Goal: Task Accomplishment & Management: Use online tool/utility

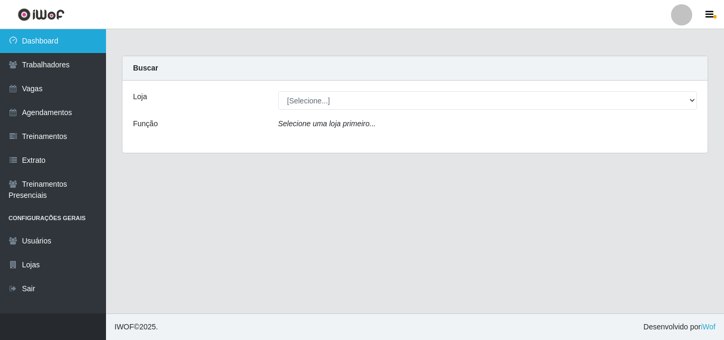
click at [66, 35] on link "Dashboard" at bounding box center [53, 41] width 106 height 24
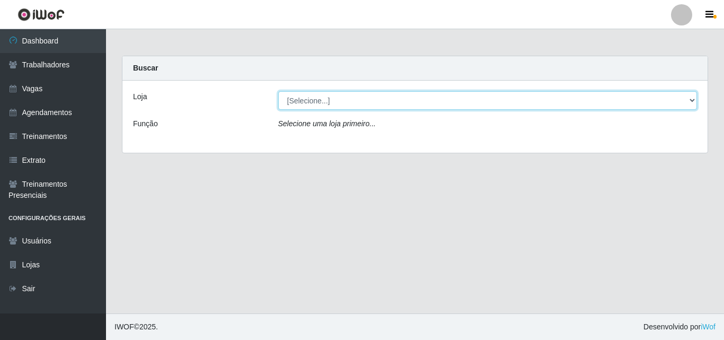
click at [298, 102] on select "[Selecione...] Chinatown Sushimi - [GEOGRAPHIC_DATA]" at bounding box center [487, 100] width 419 height 19
select select "357"
click at [278, 91] on select "[Selecione...] Chinatown Sushimi - [GEOGRAPHIC_DATA]" at bounding box center [487, 100] width 419 height 19
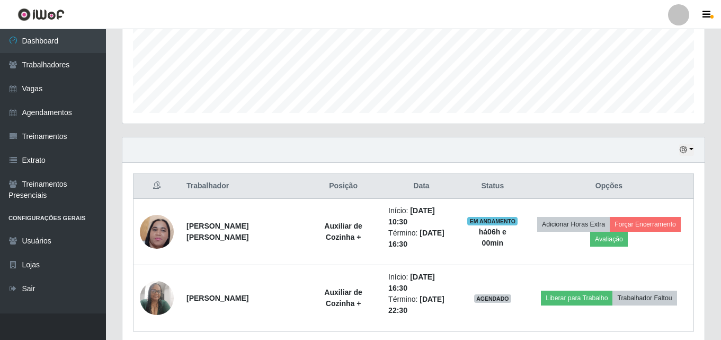
scroll to position [286, 0]
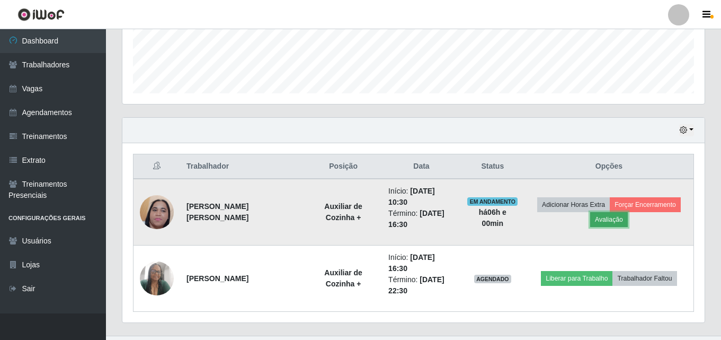
click at [600, 212] on button "Avaliação" at bounding box center [609, 219] width 38 height 15
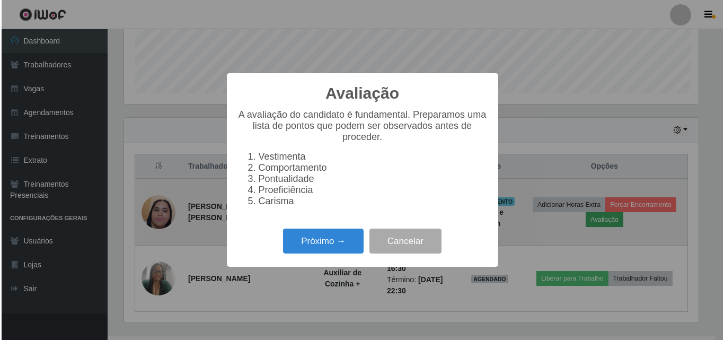
scroll to position [220, 577]
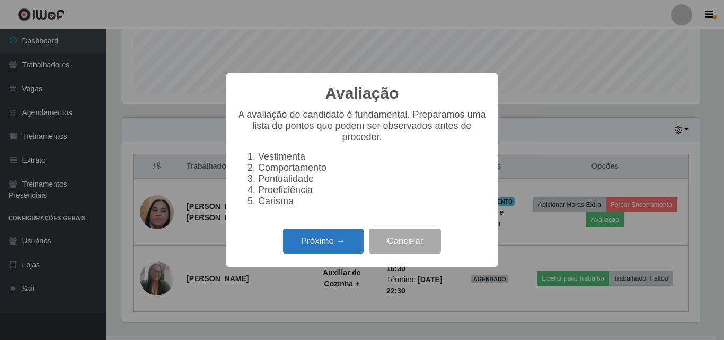
click at [333, 250] on button "Próximo →" at bounding box center [323, 240] width 81 height 25
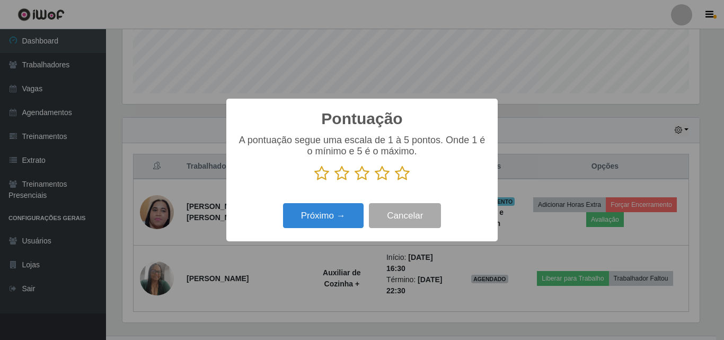
click at [402, 173] on icon at bounding box center [402, 173] width 15 height 16
click at [395, 181] on input "radio" at bounding box center [395, 181] width 0 height 0
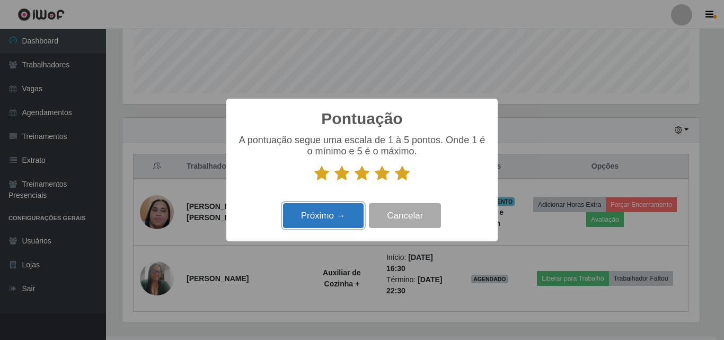
click at [337, 219] on button "Próximo →" at bounding box center [323, 215] width 81 height 25
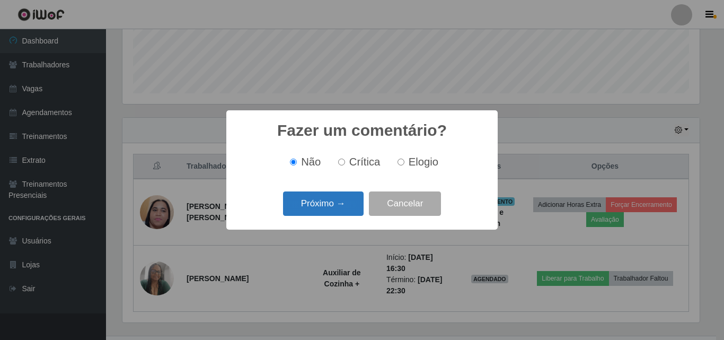
click at [335, 206] on button "Próximo →" at bounding box center [323, 203] width 81 height 25
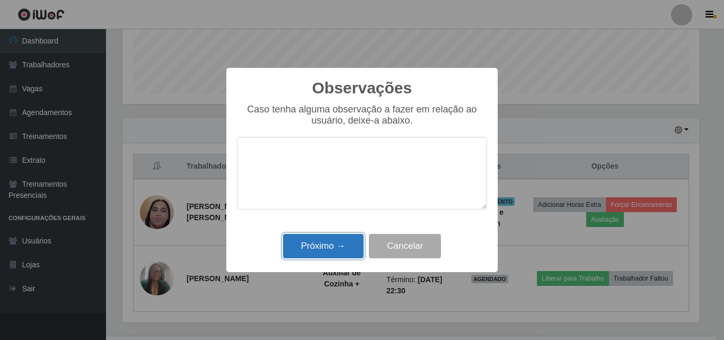
click at [335, 242] on button "Próximo →" at bounding box center [323, 246] width 81 height 25
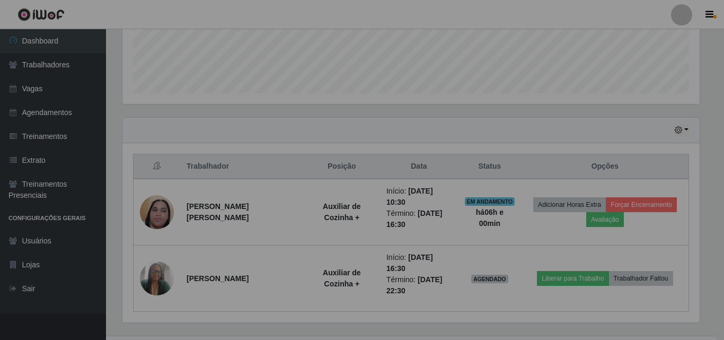
scroll to position [220, 582]
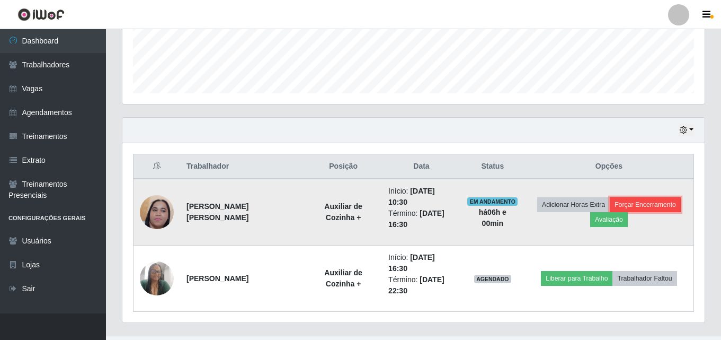
click at [630, 198] on button "Forçar Encerramento" at bounding box center [645, 204] width 71 height 15
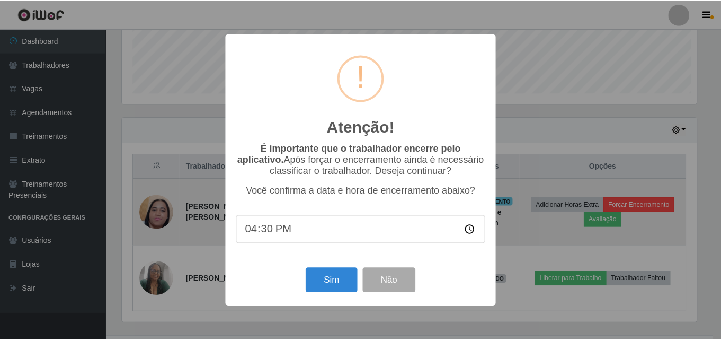
scroll to position [220, 577]
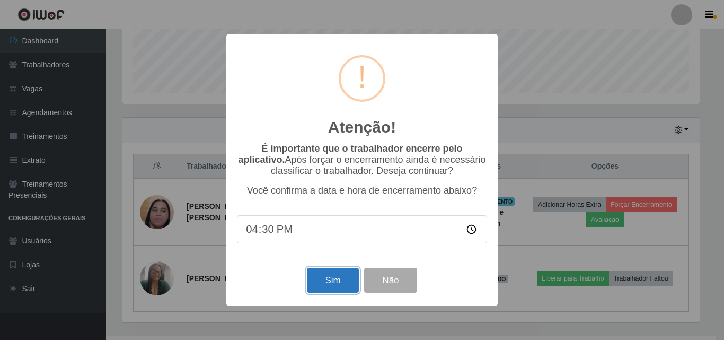
click at [333, 284] on button "Sim" at bounding box center [332, 280] width 51 height 25
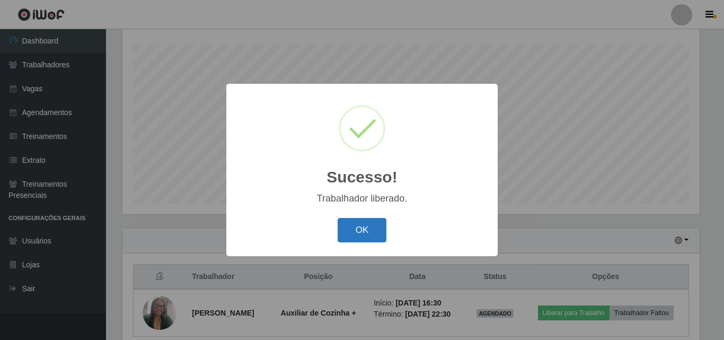
click at [362, 231] on button "OK" at bounding box center [362, 230] width 49 height 25
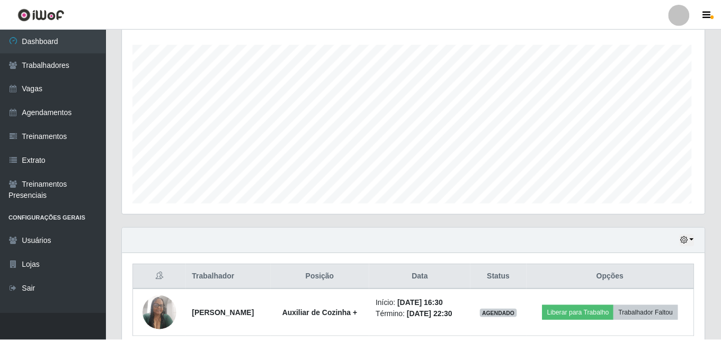
scroll to position [220, 582]
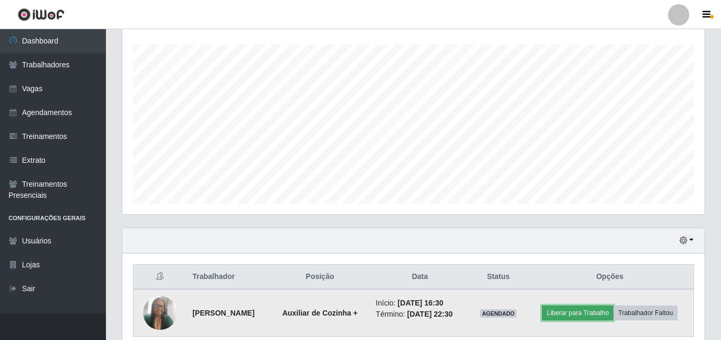
click at [581, 310] on button "Liberar para Trabalho" at bounding box center [578, 312] width 72 height 15
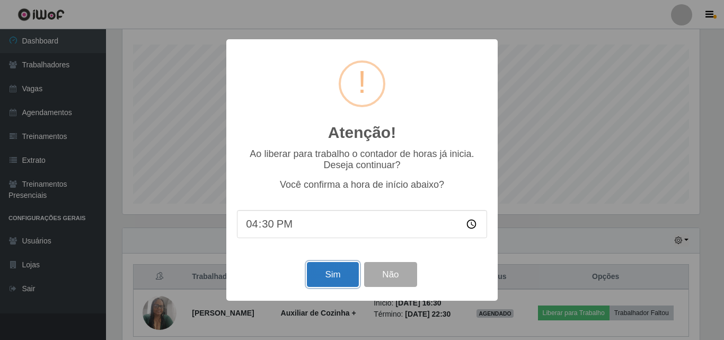
click at [320, 273] on button "Sim" at bounding box center [332, 274] width 51 height 25
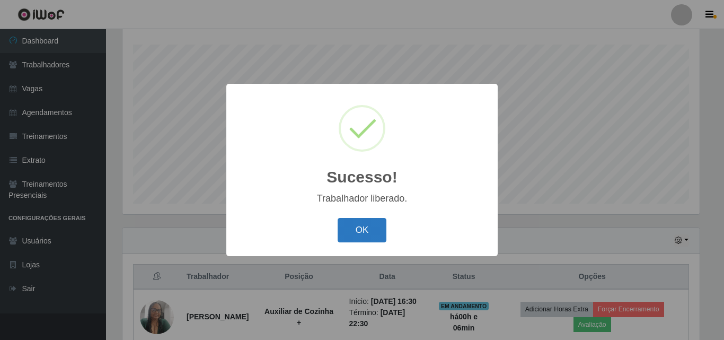
click at [361, 228] on button "OK" at bounding box center [362, 230] width 49 height 25
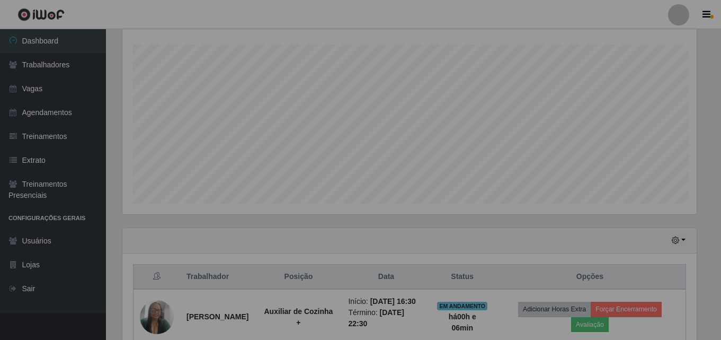
scroll to position [220, 582]
